Goal: Find specific page/section

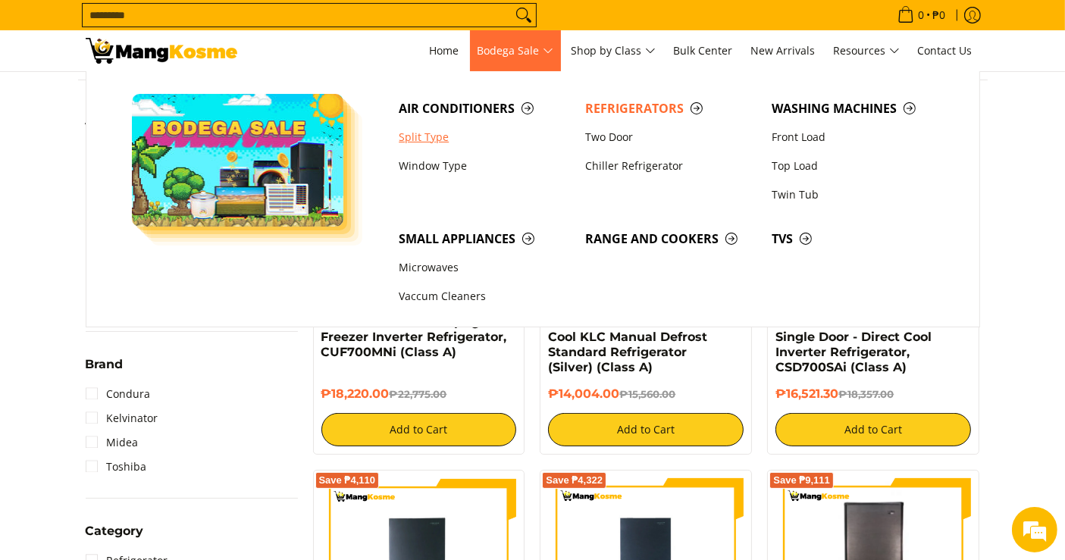
click at [433, 141] on link "Split Type" at bounding box center [484, 137] width 186 height 29
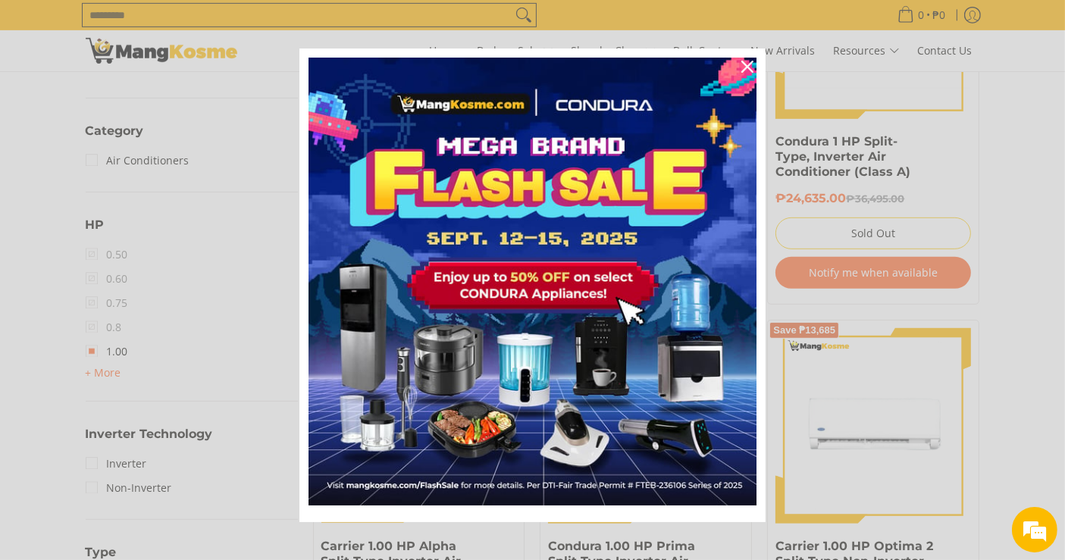
scroll to position [703, 0]
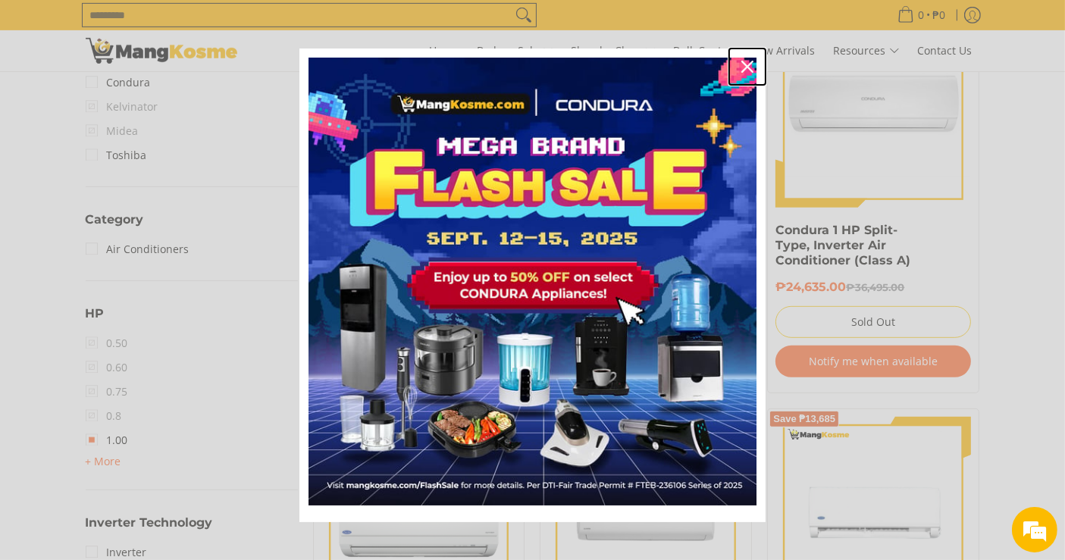
click at [741, 68] on icon "close icon" at bounding box center [747, 67] width 12 height 12
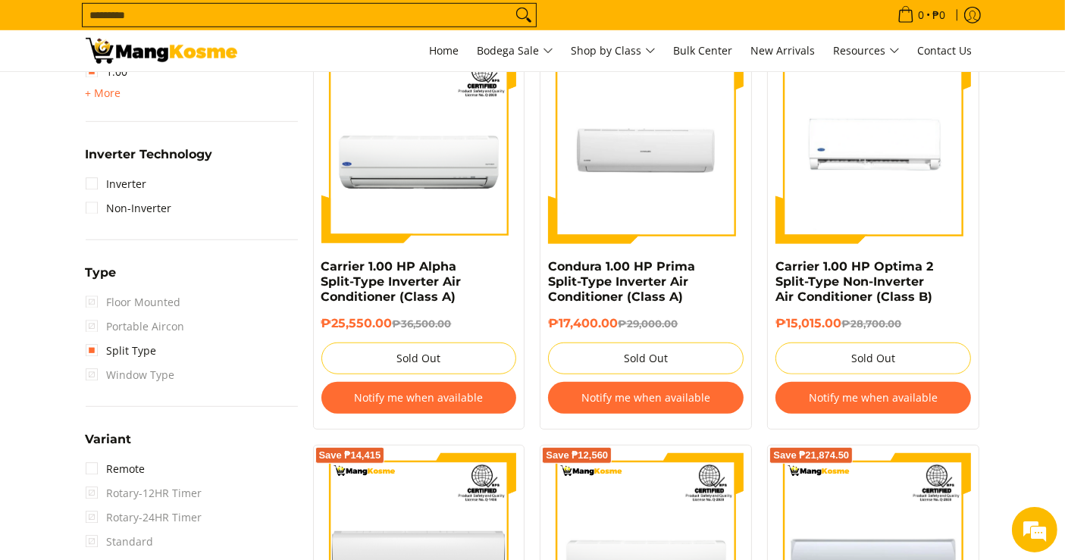
scroll to position [1125, 0]
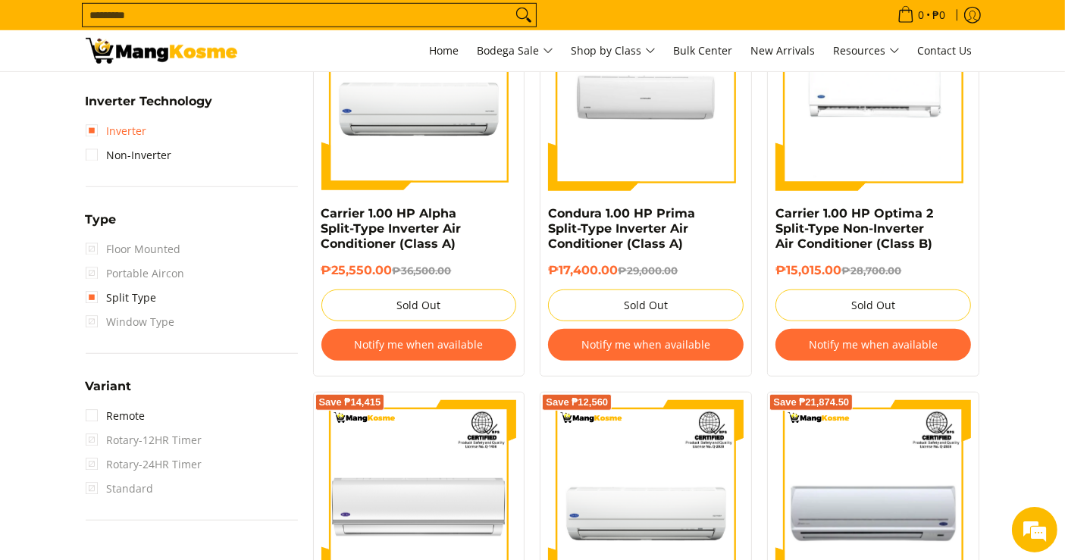
click at [102, 131] on link "Inverter" at bounding box center [116, 131] width 61 height 24
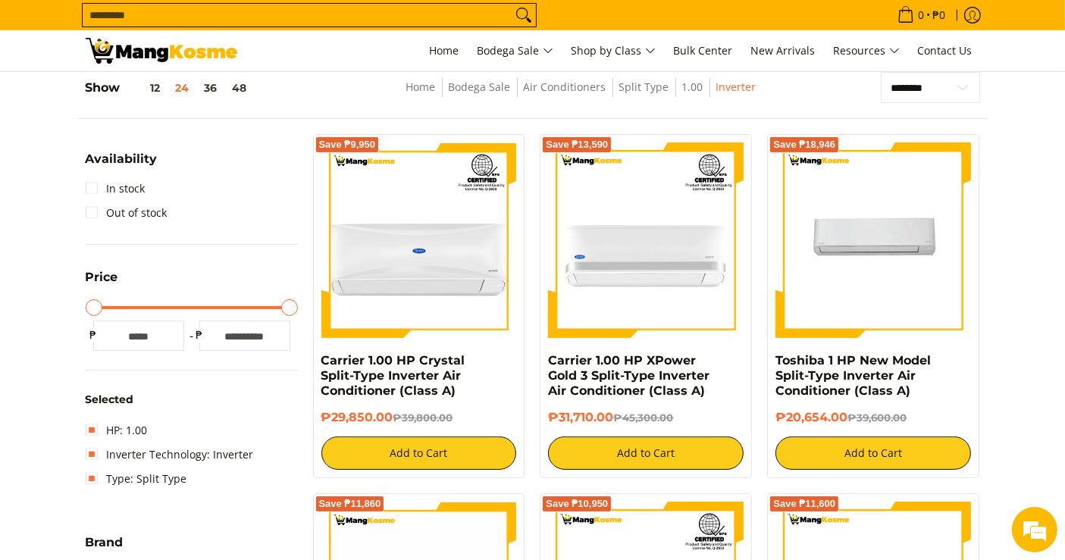
scroll to position [213, 0]
